Goal: Task Accomplishment & Management: Complete application form

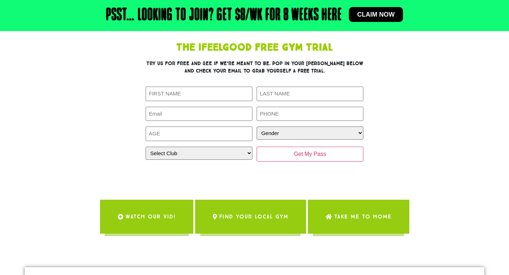
scroll to position [54, 0]
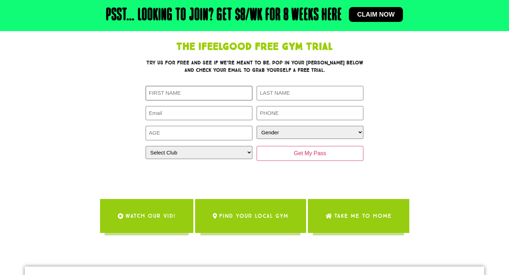
click at [178, 93] on input "First Name (Required)" at bounding box center [199, 93] width 107 height 15
type input "Natasha"
type input "Lim"
type input "0452135798"
click at [206, 115] on input "Email (Required)" at bounding box center [199, 113] width 107 height 15
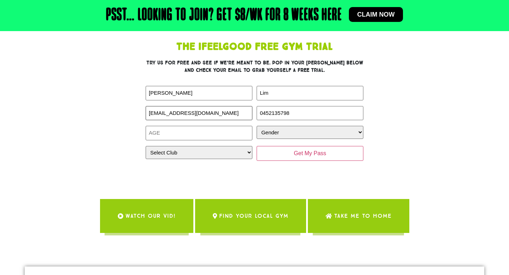
type input "natashalimsq@gmail.com"
click at [204, 134] on input "Age (Required)" at bounding box center [199, 133] width 107 height 15
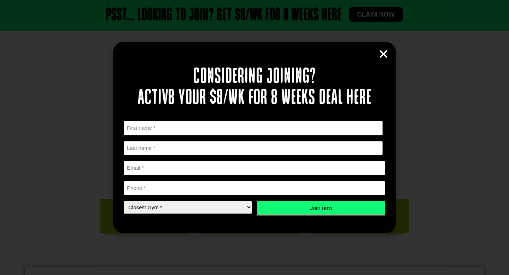
type input "25"
click at [385, 56] on icon "Close" at bounding box center [383, 54] width 11 height 11
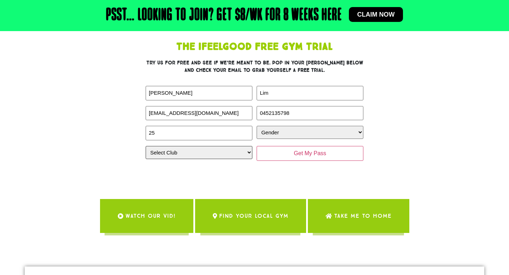
click at [218, 152] on select "Select Club Alexandra Hills Calamvale Coopers Plains Middle Park Oxenford Oxley…" at bounding box center [199, 152] width 107 height 13
select select "[GEOGRAPHIC_DATA]"
click at [146, 146] on select "Select Club Alexandra Hills Calamvale Coopers Plains Middle Park Oxenford Oxley…" at bounding box center [199, 152] width 107 height 13
click at [197, 153] on select "Select Club Alexandra Hills Calamvale Coopers Plains Middle Park Oxenford Oxley…" at bounding box center [199, 152] width 107 height 13
click at [146, 146] on select "Select Club Alexandra Hills Calamvale Coopers Plains Middle Park Oxenford Oxley…" at bounding box center [199, 152] width 107 height 13
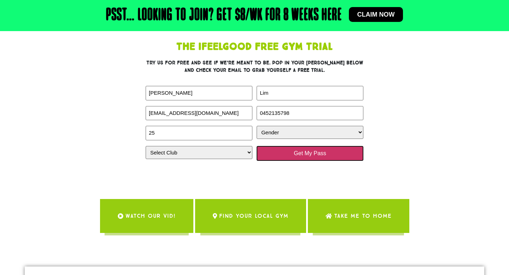
click at [289, 158] on input "Get My Pass" at bounding box center [310, 153] width 107 height 15
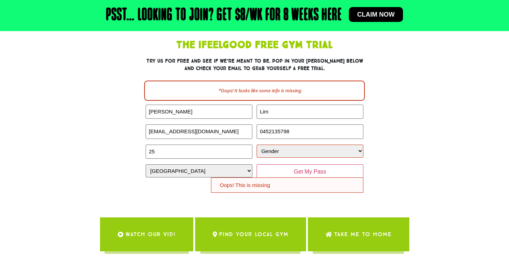
scroll to position [57, 0]
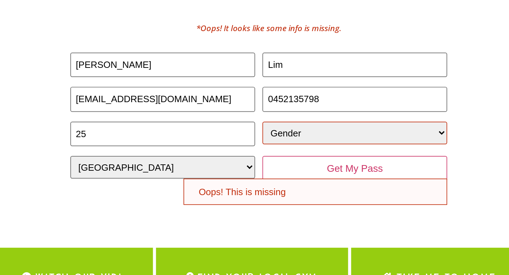
click at [285, 150] on select "Gender [DEMOGRAPHIC_DATA] [DEMOGRAPHIC_DATA]" at bounding box center [310, 150] width 107 height 13
select select "[DEMOGRAPHIC_DATA]"
click at [257, 144] on select "Gender [DEMOGRAPHIC_DATA] [DEMOGRAPHIC_DATA]" at bounding box center [310, 150] width 107 height 13
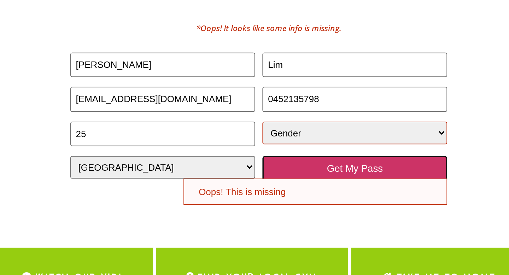
click at [287, 171] on input "Get My Pass" at bounding box center [310, 171] width 107 height 15
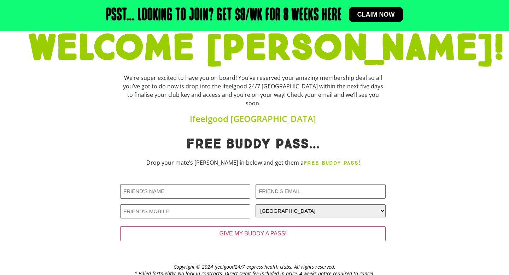
scroll to position [70, 0]
